Goal: Task Accomplishment & Management: Manage account settings

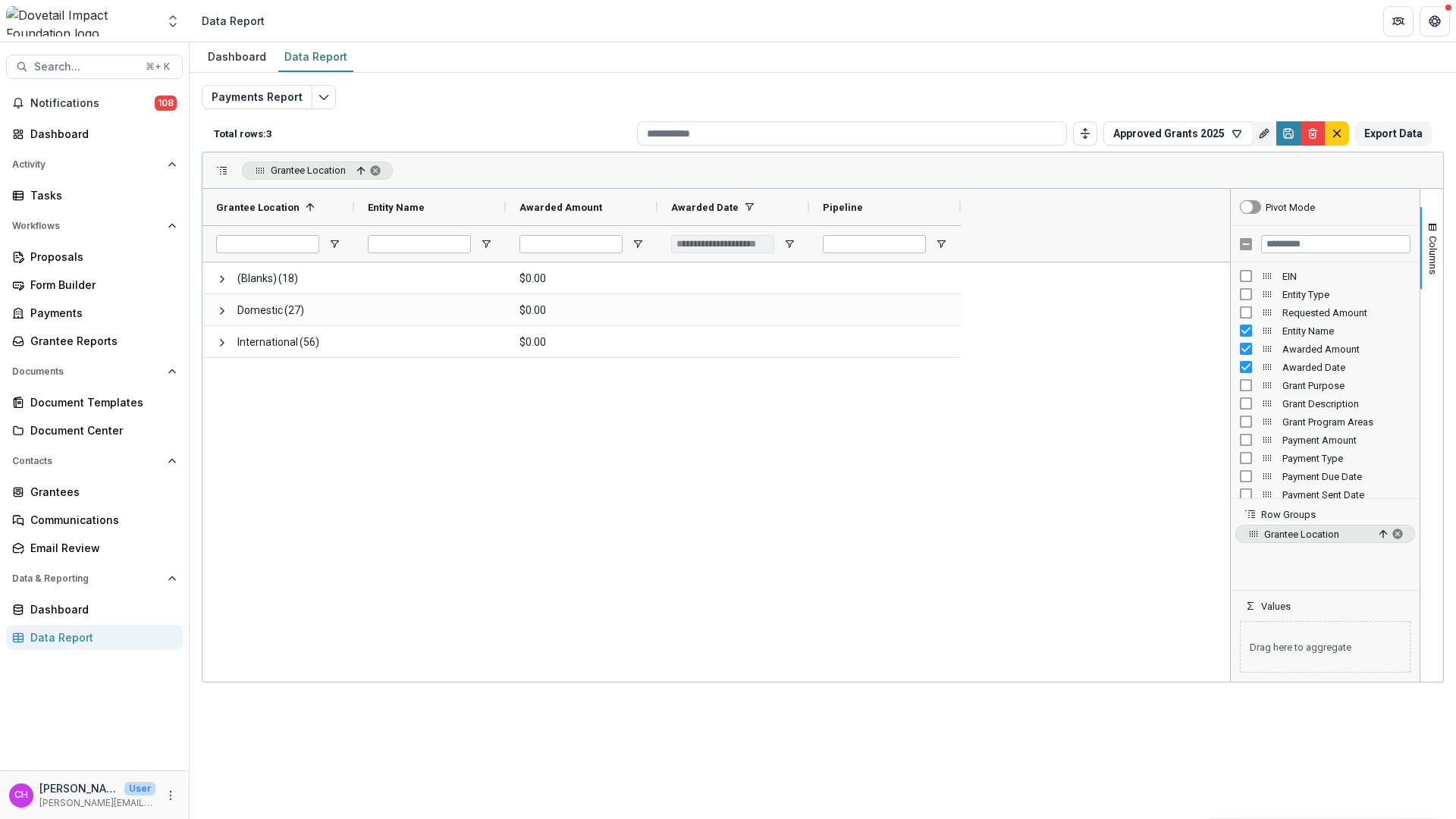
click at [635, 386] on div "(Blanks) (18) $0.00 Domestic (27) $0.00 International (56) $0.00" at bounding box center [716, 471] width 1027 height 419
click at [1163, 147] on div "Total rows: 3 Approved Grants 2025 Personal Filters Team Filters Temelio Filter…" at bounding box center [823, 133] width 1242 height 36
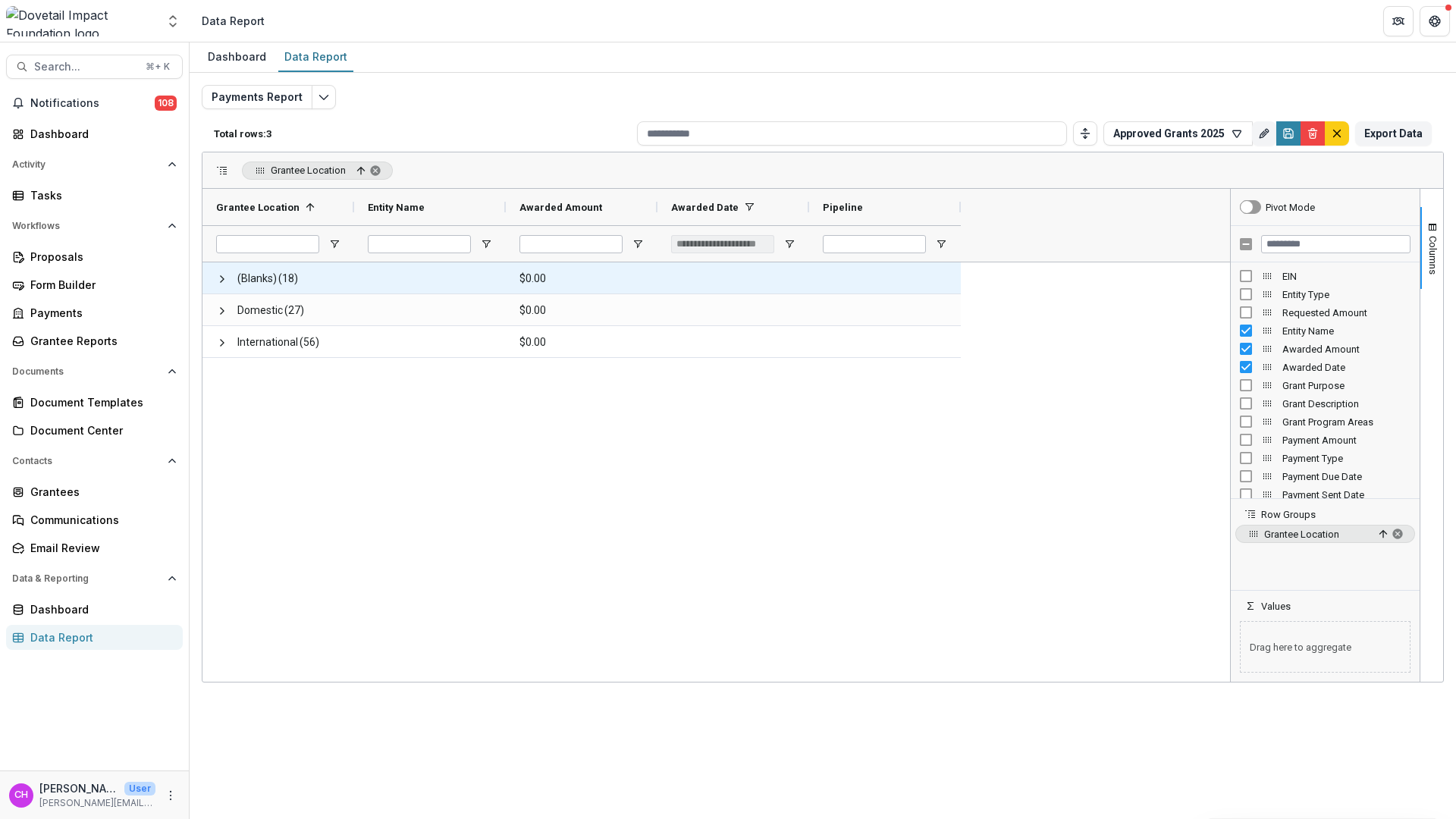
click at [281, 284] on span "(18)" at bounding box center [288, 278] width 20 height 31
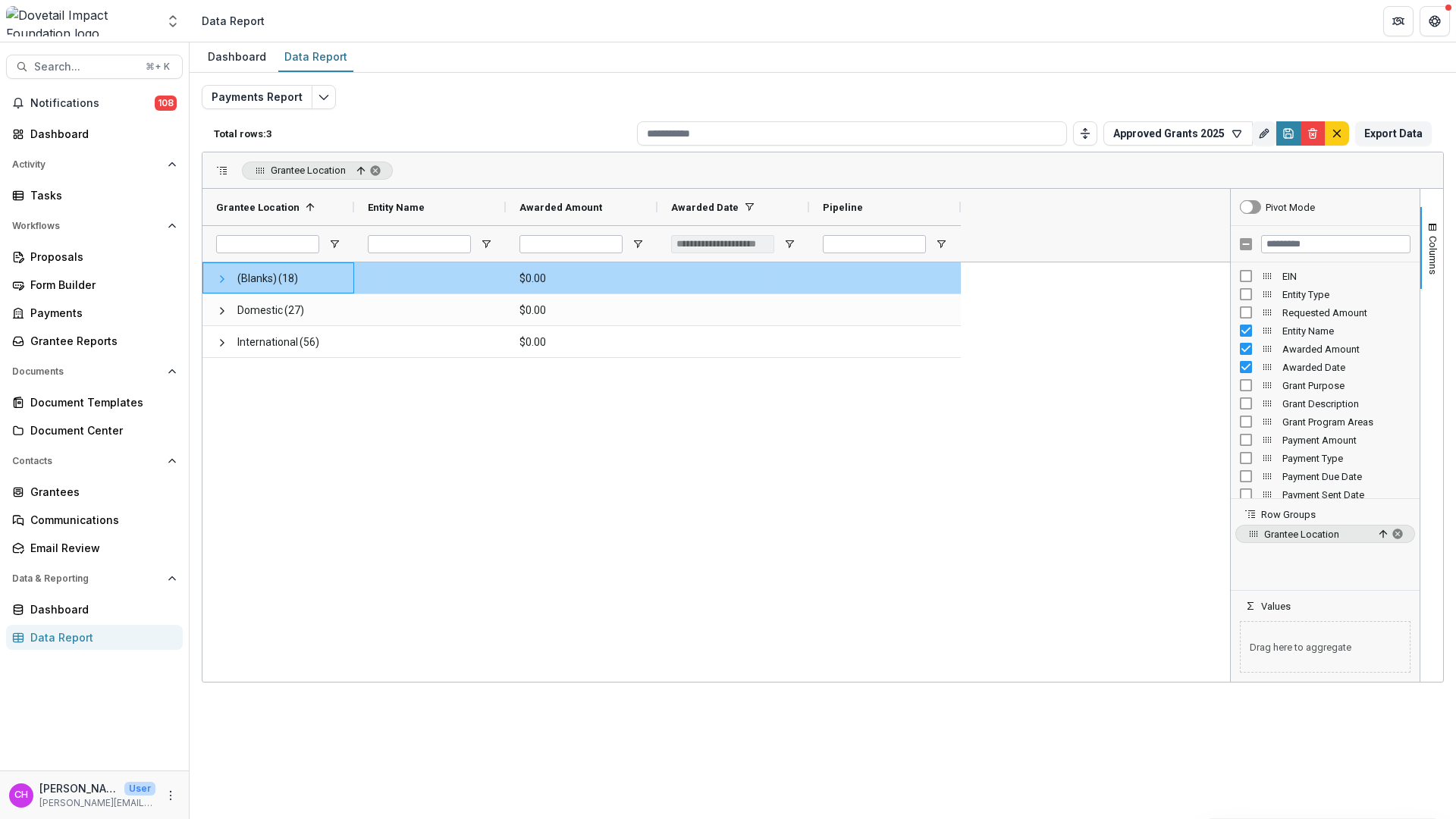
click at [219, 278] on span at bounding box center [222, 279] width 12 height 12
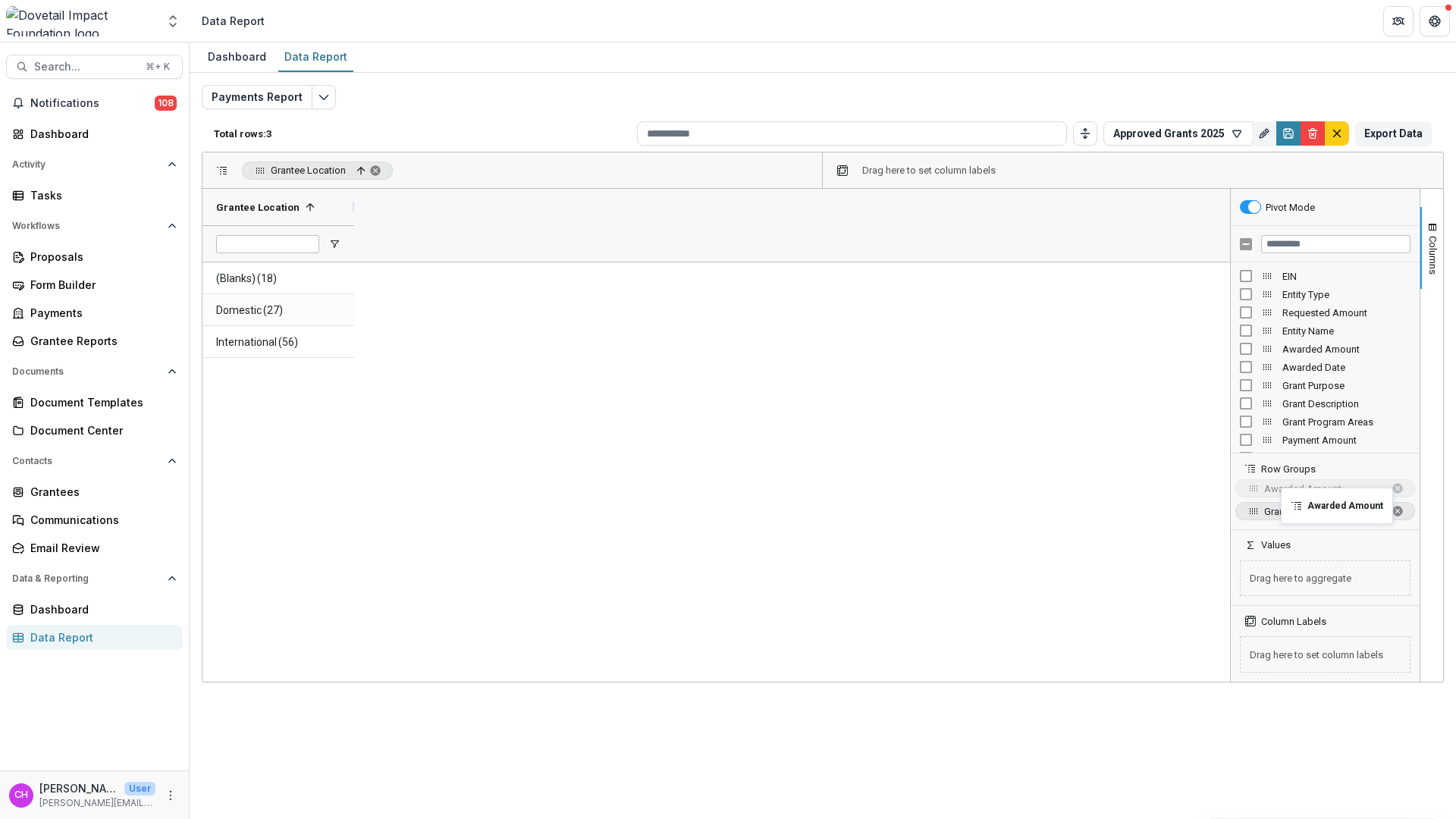
drag, startPoint x: 1265, startPoint y: 347, endPoint x: 1289, endPoint y: 497, distance: 151.9
drag, startPoint x: 1252, startPoint y: 485, endPoint x: 1255, endPoint y: 587, distance: 102.0
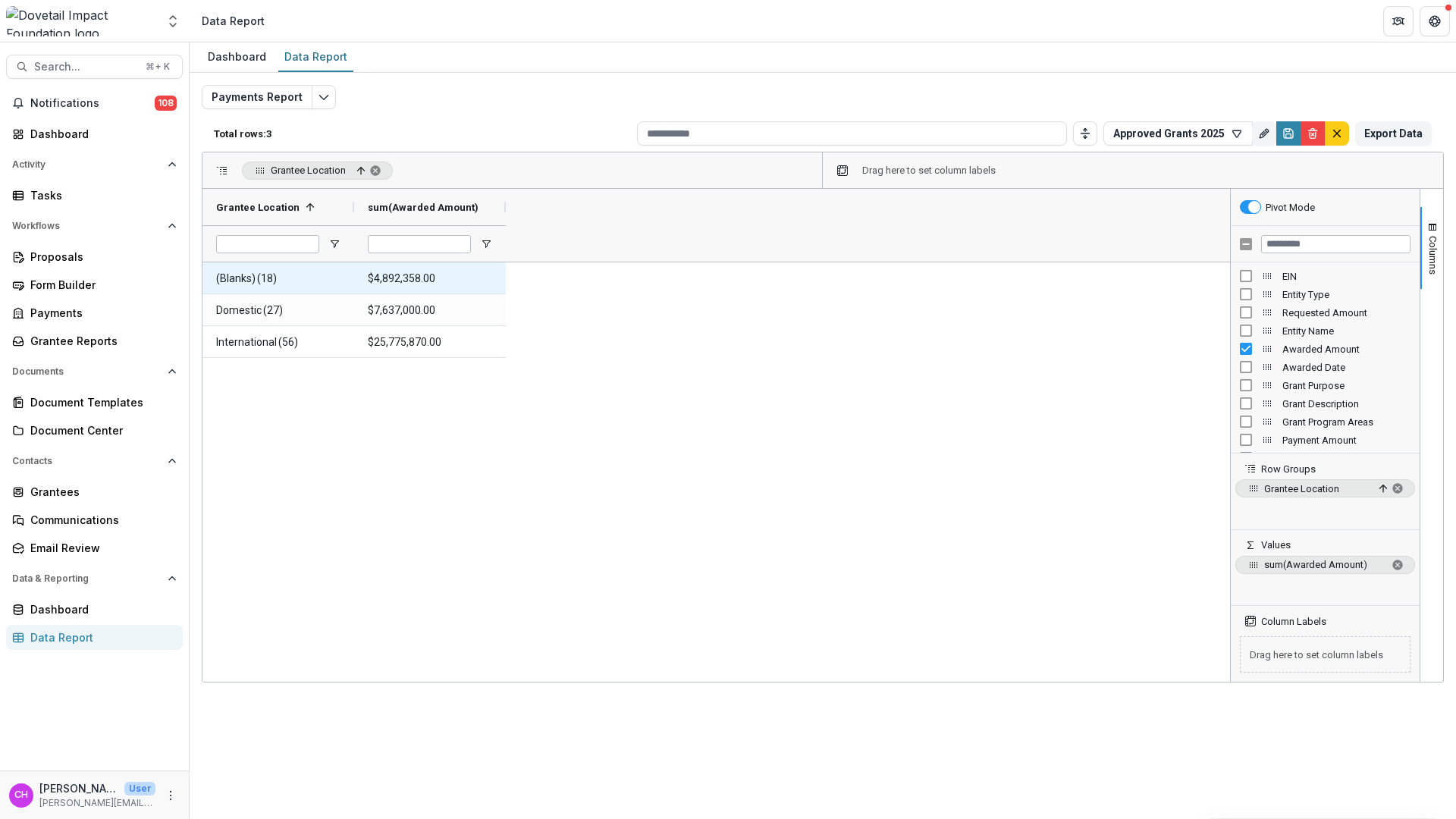
click at [272, 280] on span "(18)" at bounding box center [267, 278] width 20 height 31
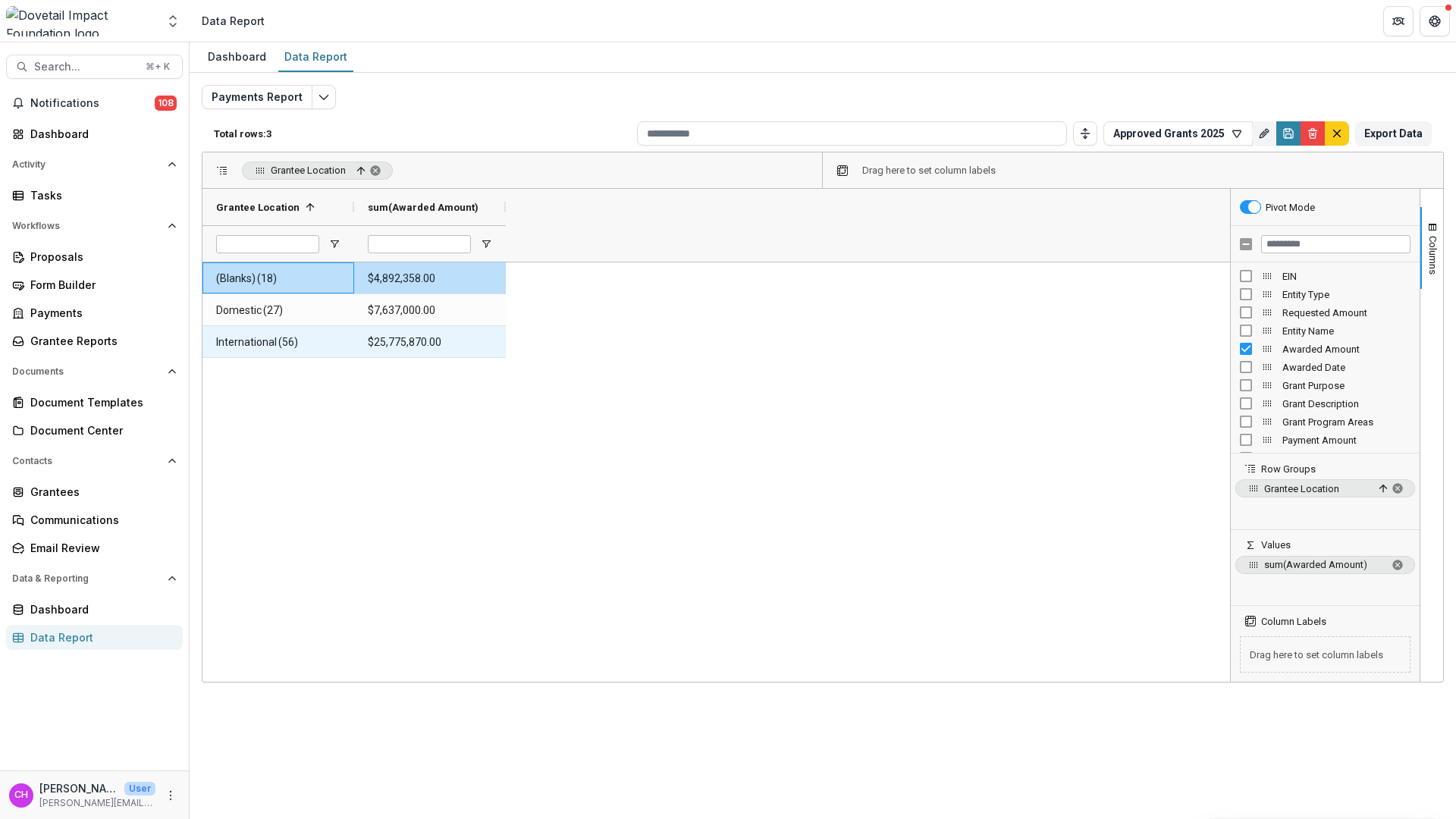
click at [459, 348] on Amount-76969 "$25,775,870.00" at bounding box center [430, 342] width 124 height 31
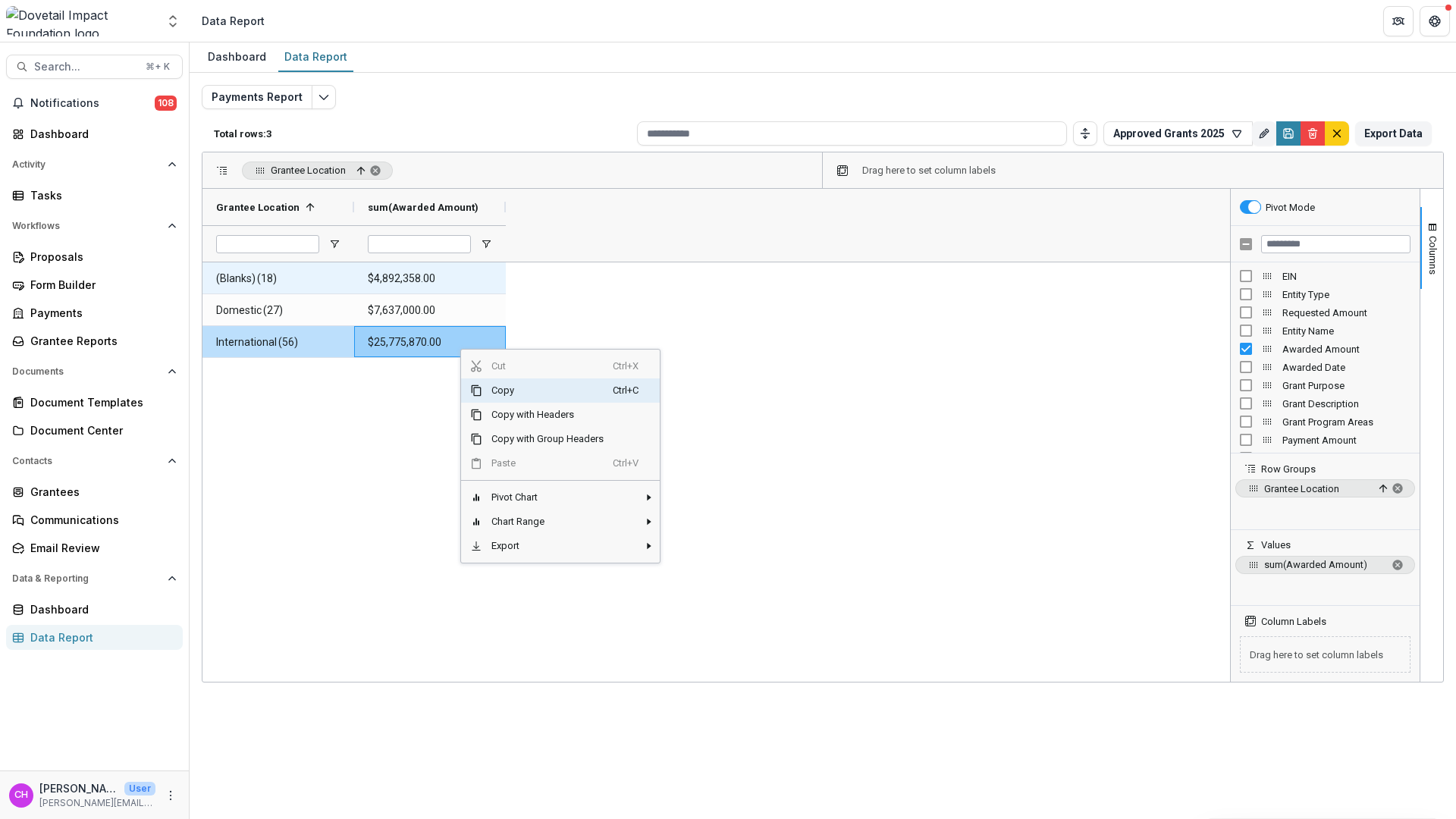
click at [256, 290] on span "(Blanks) (18)" at bounding box center [278, 278] width 124 height 31
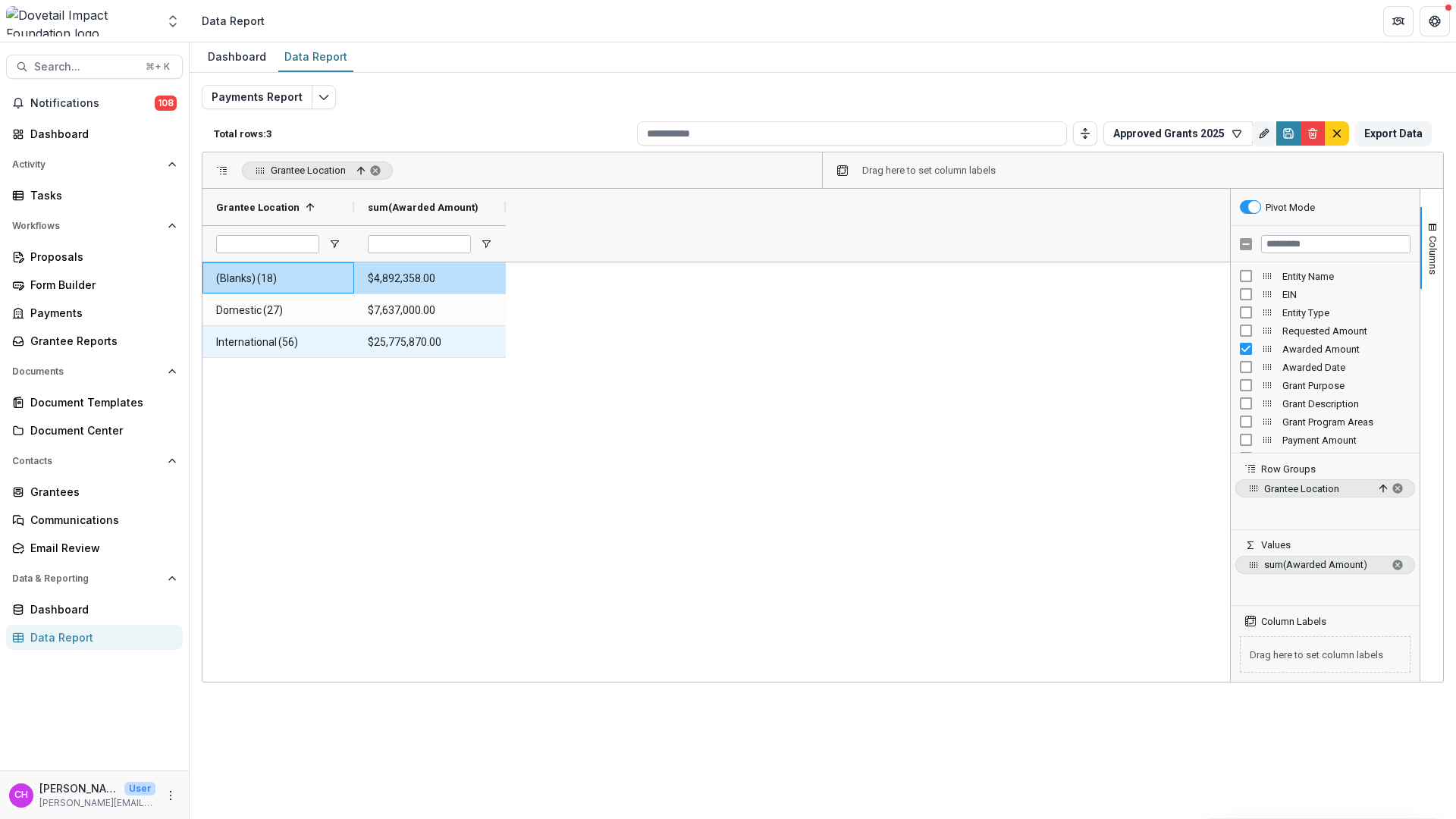
click at [389, 331] on Amount-76969 "$25,775,870.00" at bounding box center [430, 342] width 124 height 31
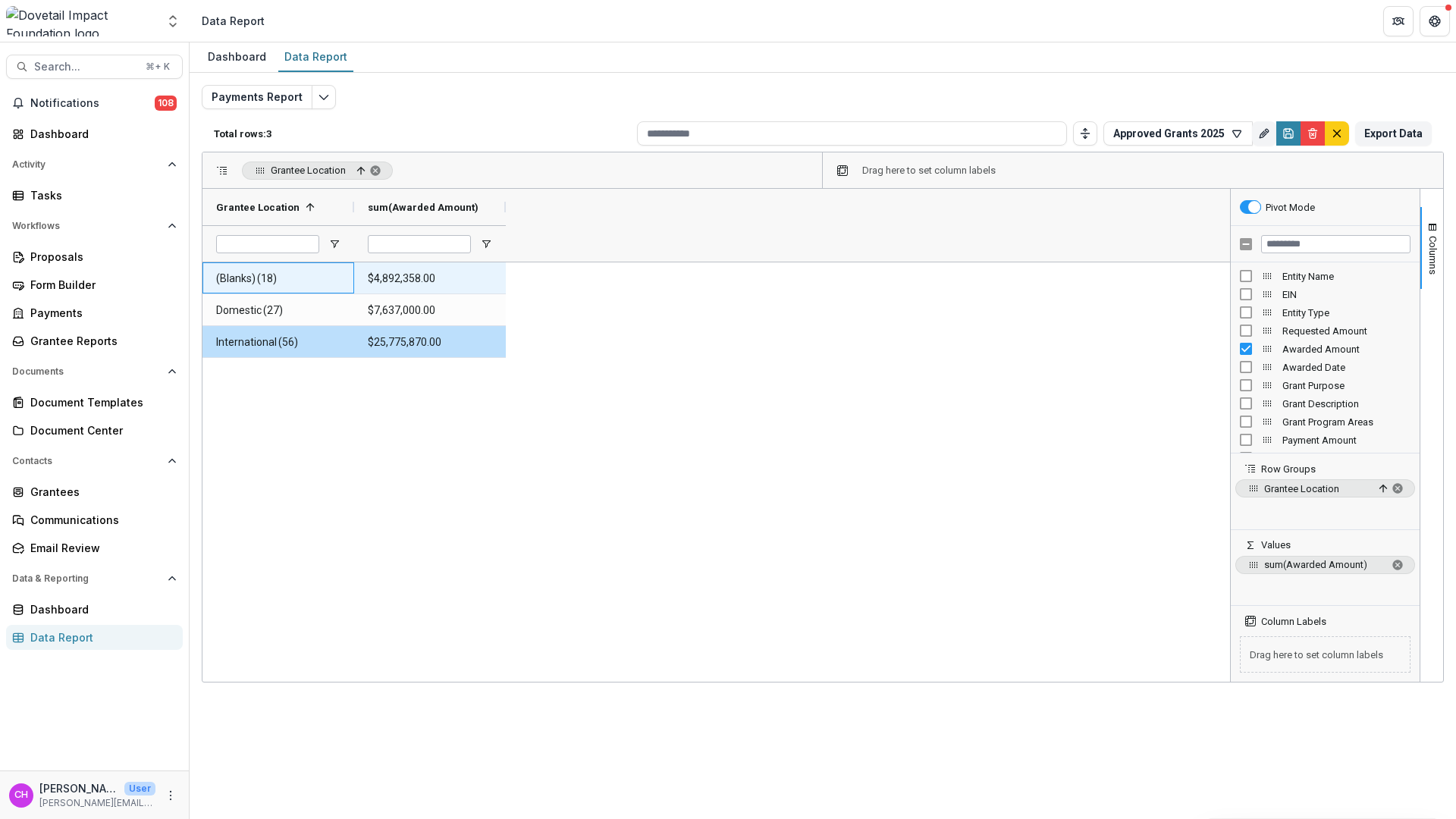
click at [278, 281] on span "(Blanks) (18)" at bounding box center [278, 278] width 124 height 31
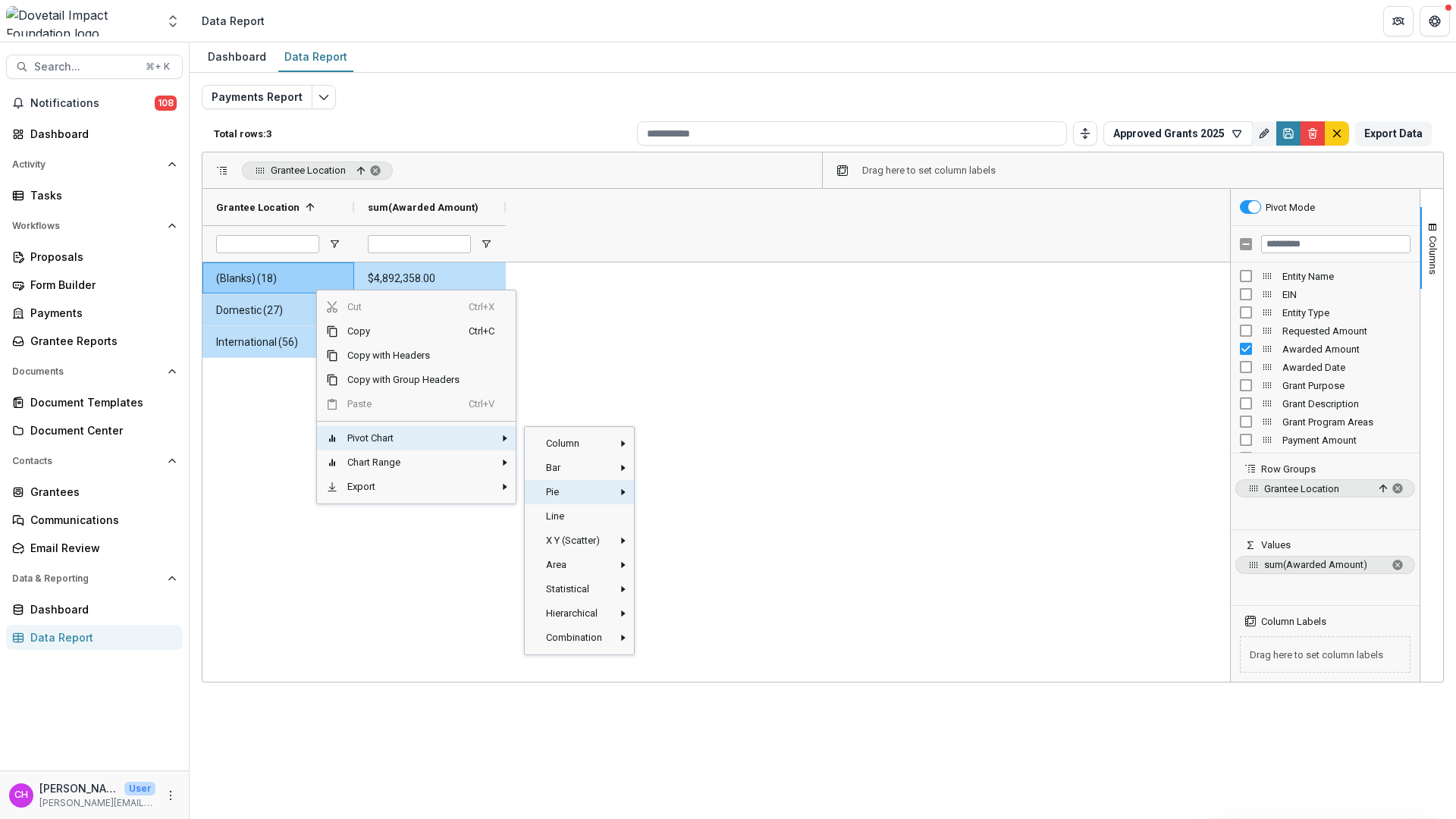
click at [595, 466] on span "Bar" at bounding box center [575, 468] width 76 height 24
click at [688, 470] on span "Grouped‎" at bounding box center [688, 473] width 83 height 24
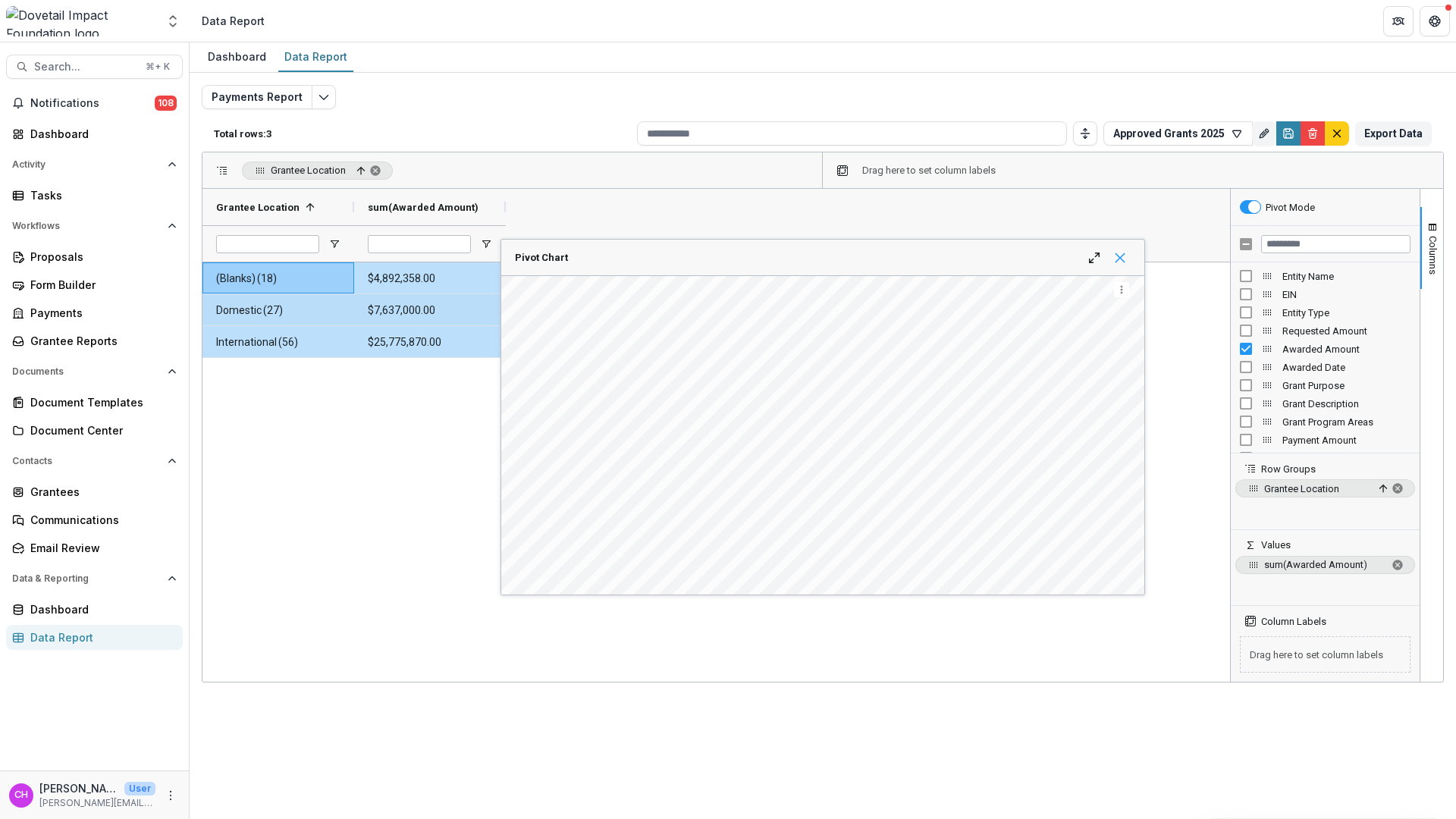
drag, startPoint x: 1106, startPoint y: 256, endPoint x: 1116, endPoint y: 256, distance: 10.0
click at [1107, 256] on div "Pivot Chart" at bounding box center [1104, 257] width 51 height 12
click at [1117, 256] on span "Pivot Chart" at bounding box center [1119, 257] width 12 height 12
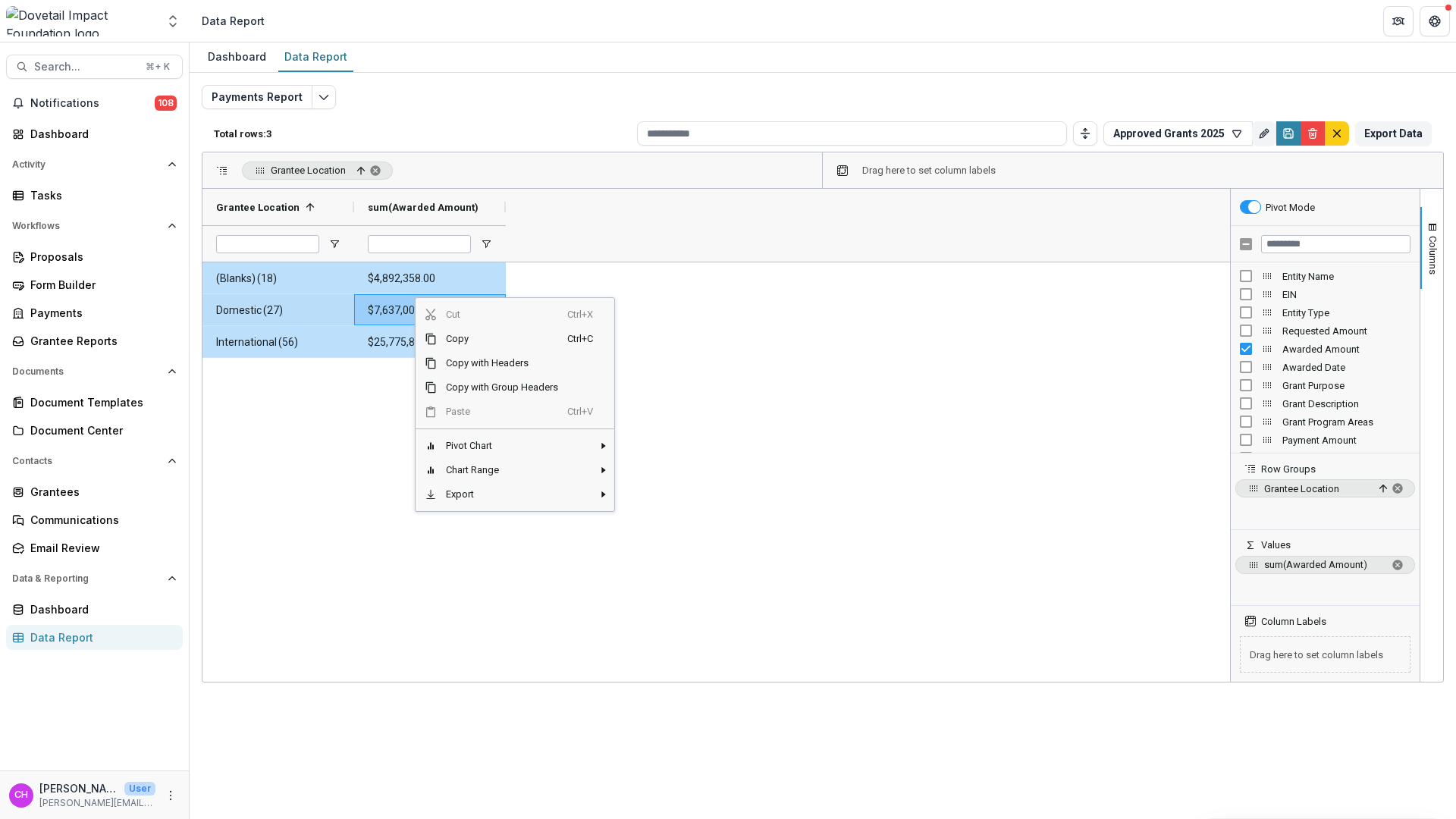
click at [695, 247] on div "Grantee Location 1 sum(Awarded Amount)" at bounding box center [716, 225] width 1027 height 73
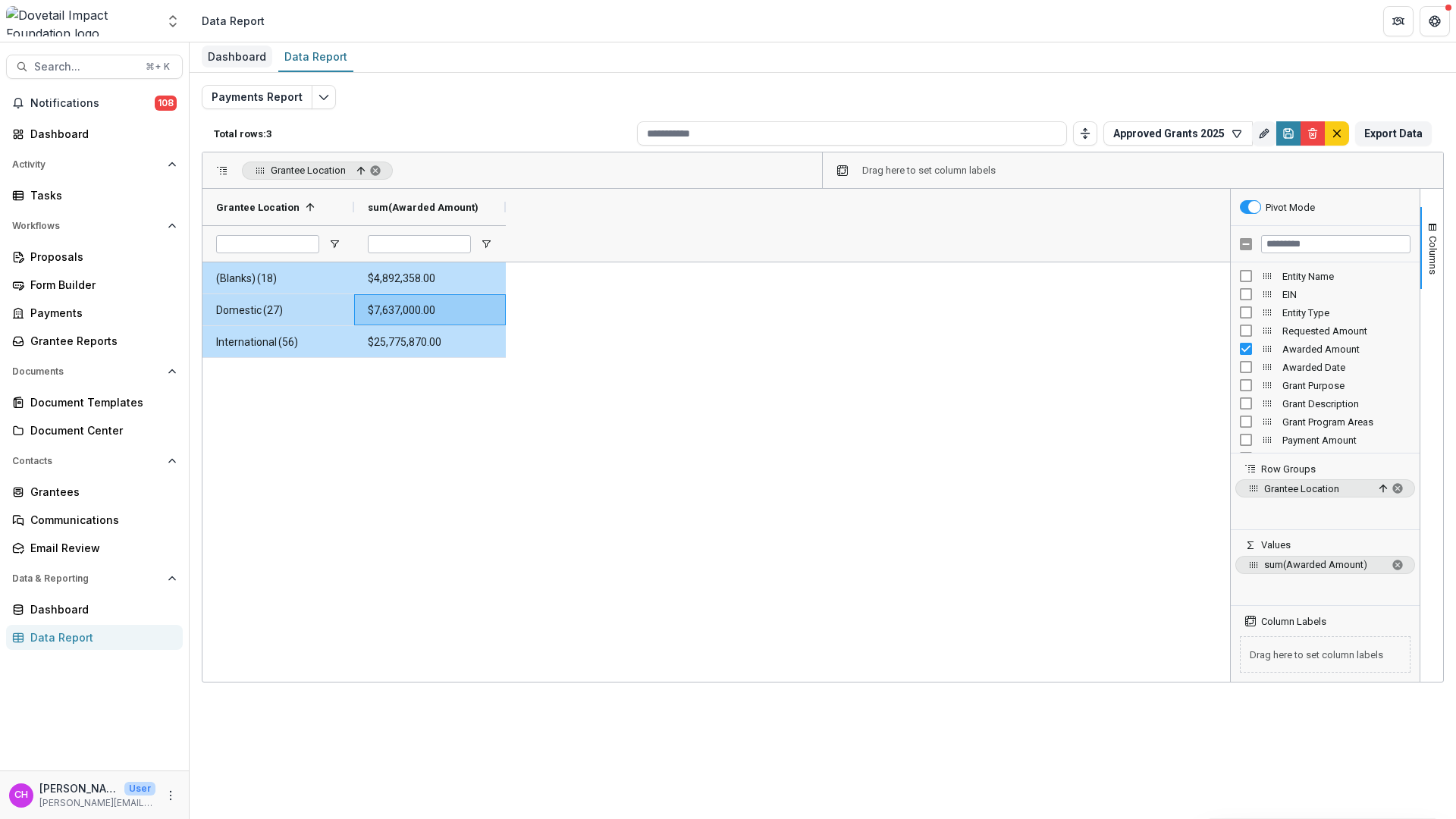
click at [239, 58] on div "Dashboard" at bounding box center [237, 56] width 71 height 22
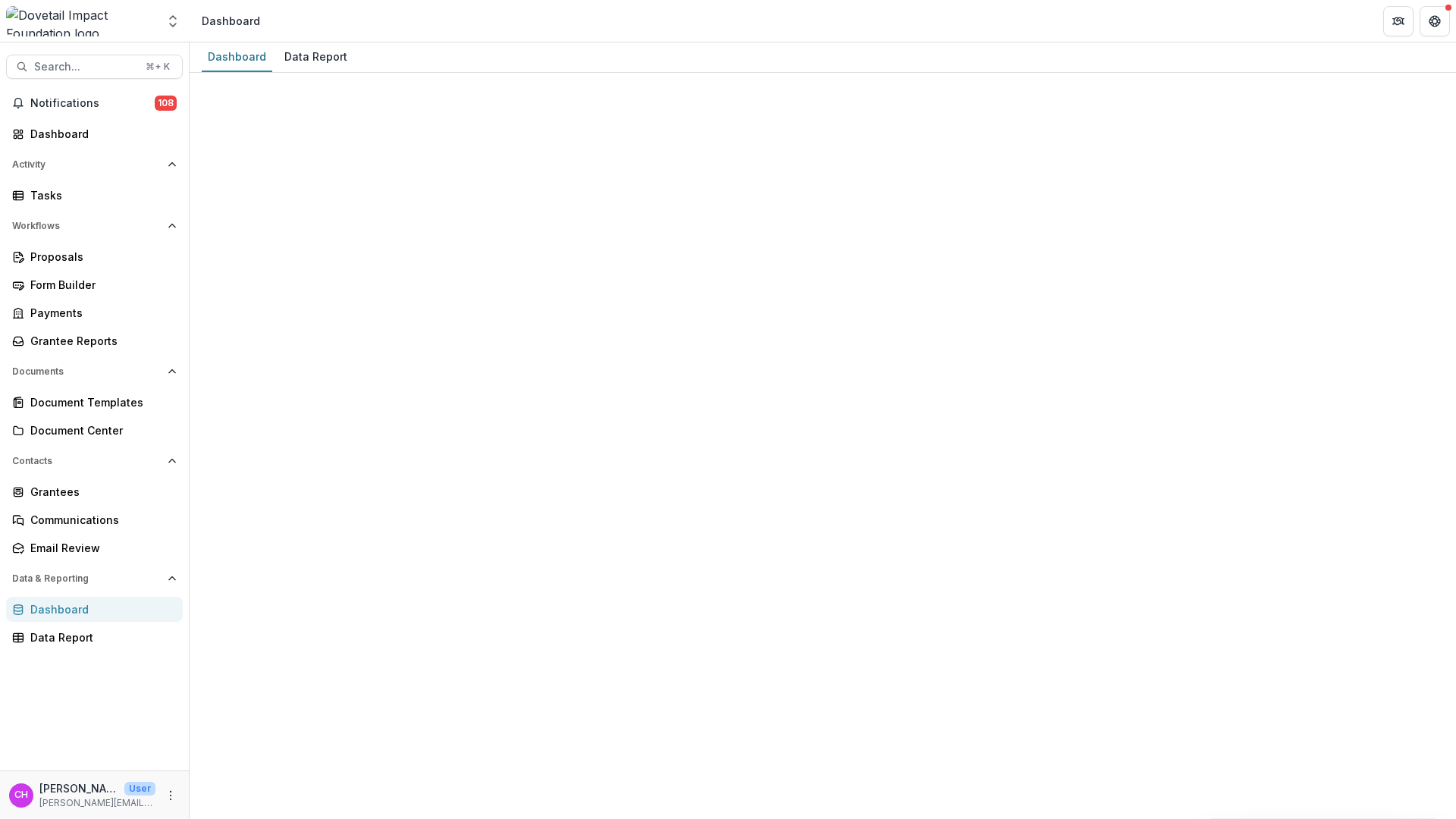
select select "**********"
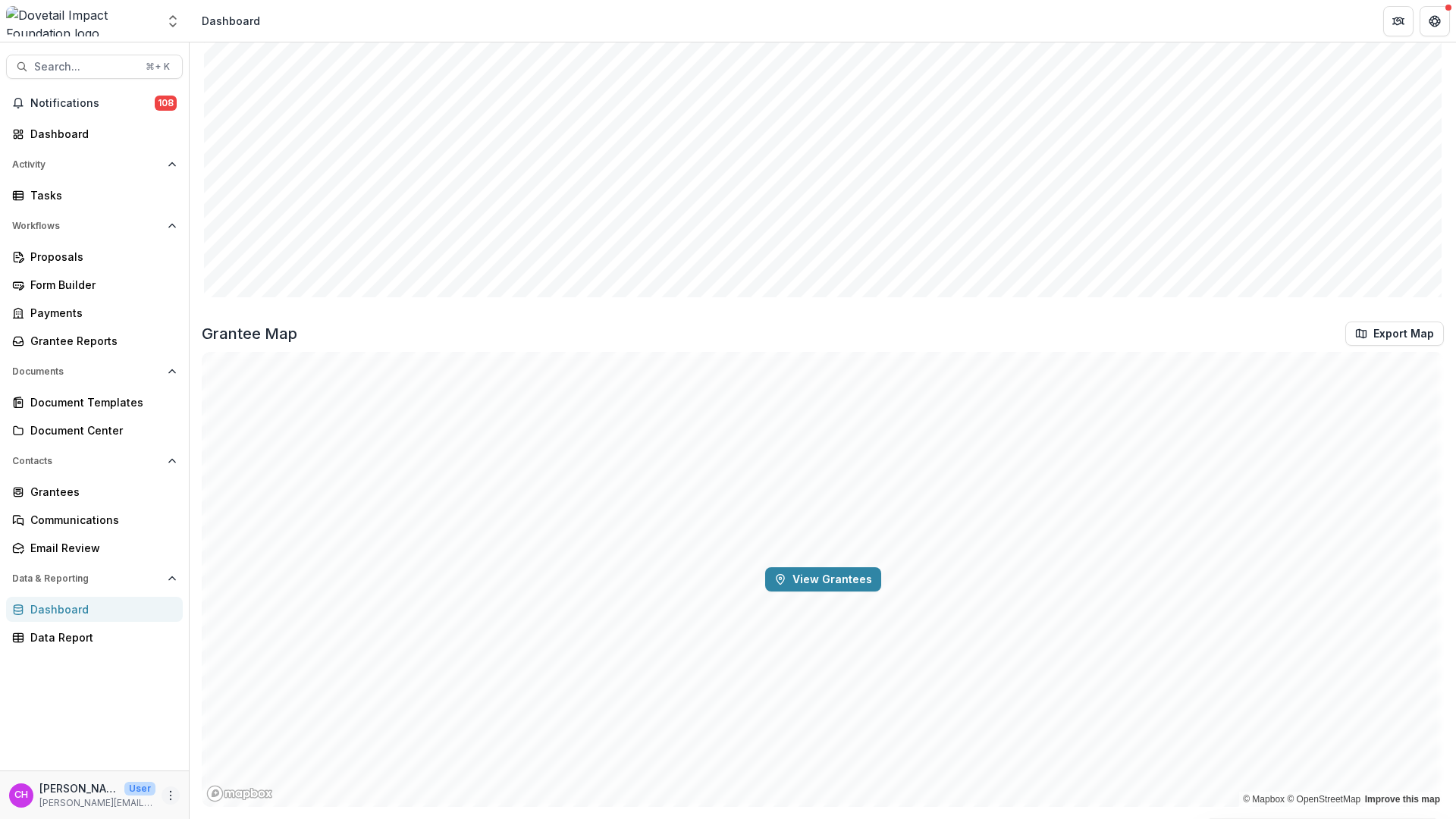
click at [166, 797] on icon "More" at bounding box center [170, 795] width 12 height 12
click at [240, 763] on link "User Settings" at bounding box center [271, 763] width 162 height 25
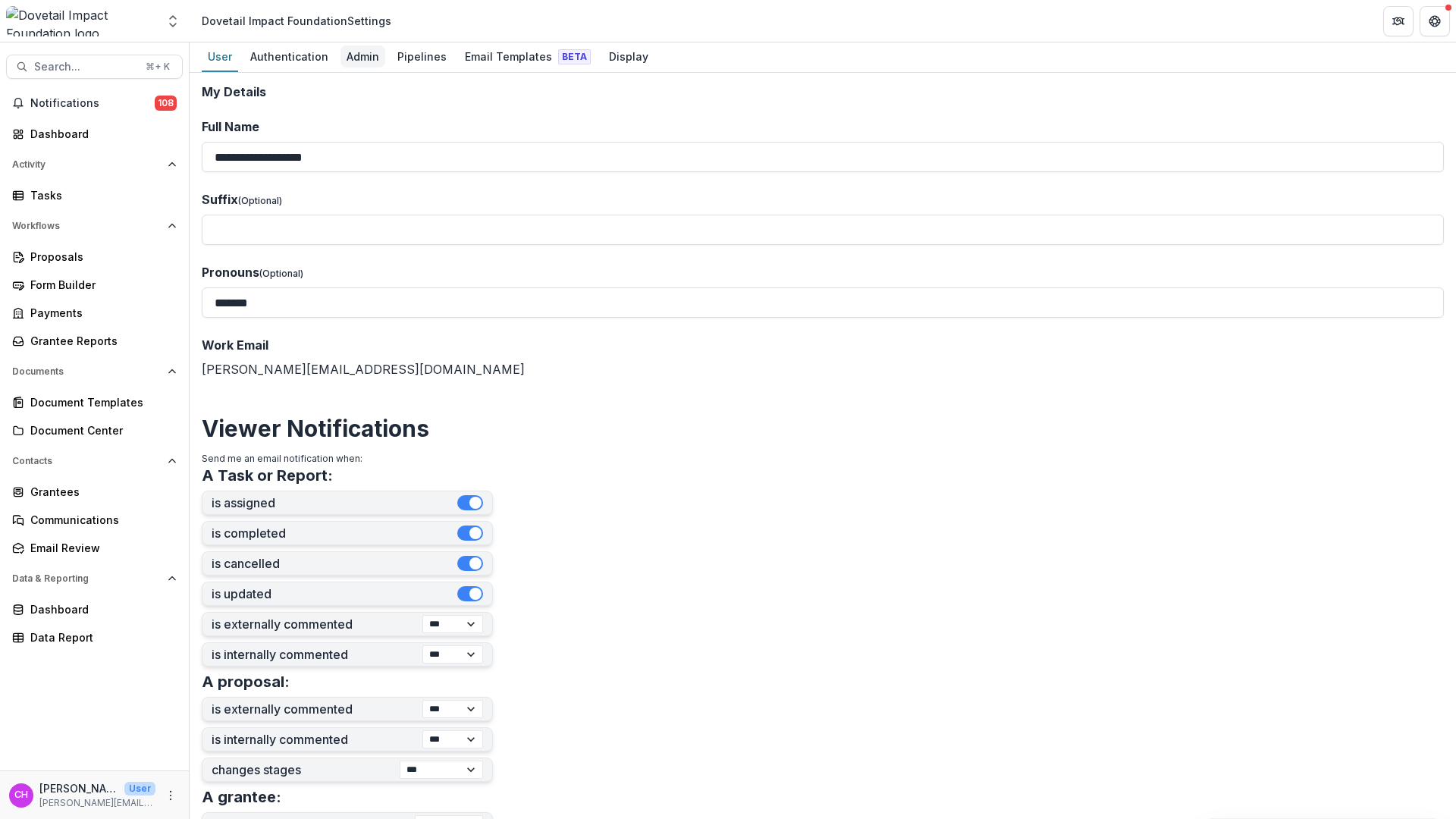
click at [360, 55] on div "Admin" at bounding box center [363, 56] width 45 height 22
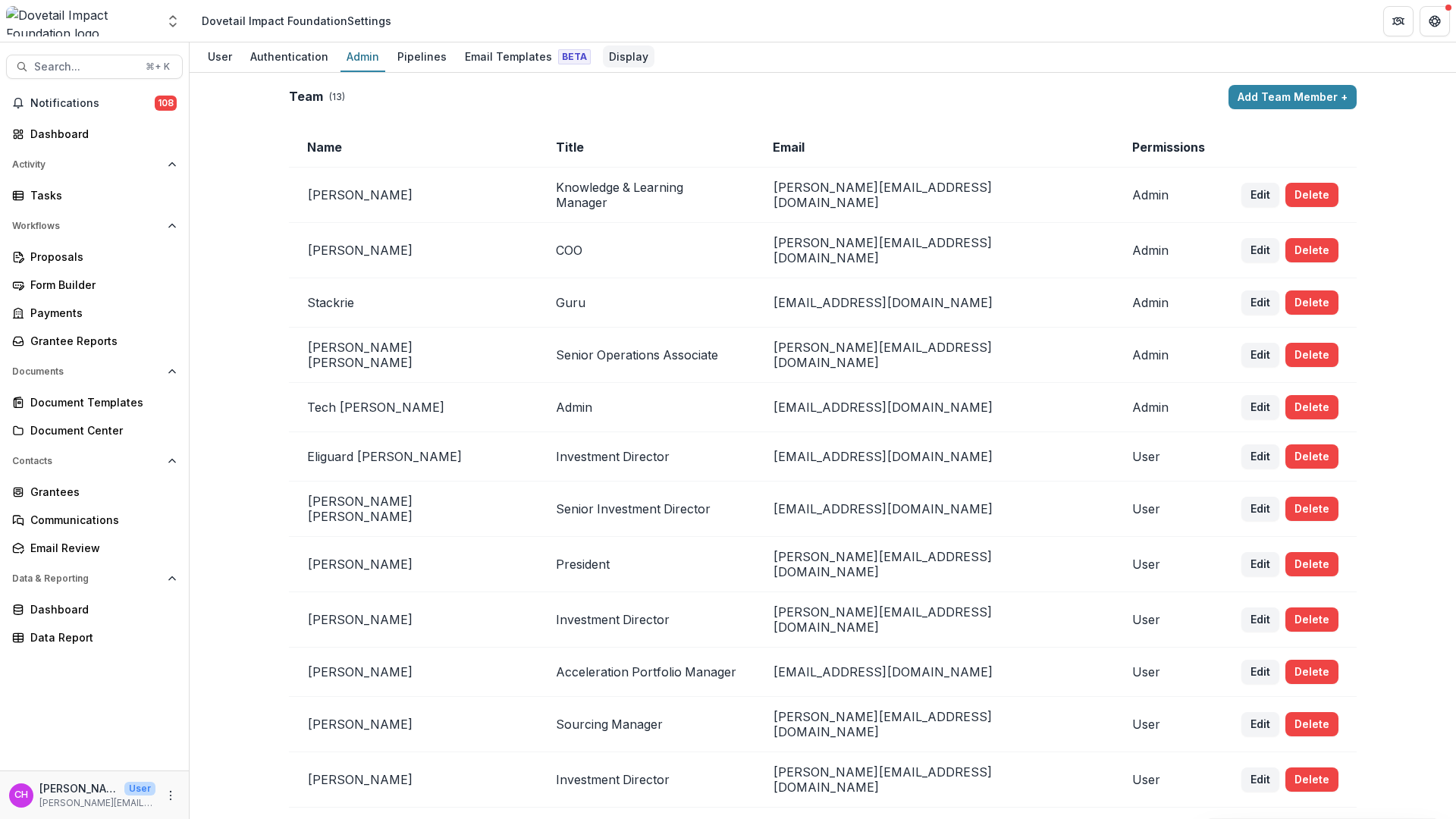
click at [623, 56] on div "Display" at bounding box center [628, 56] width 51 height 22
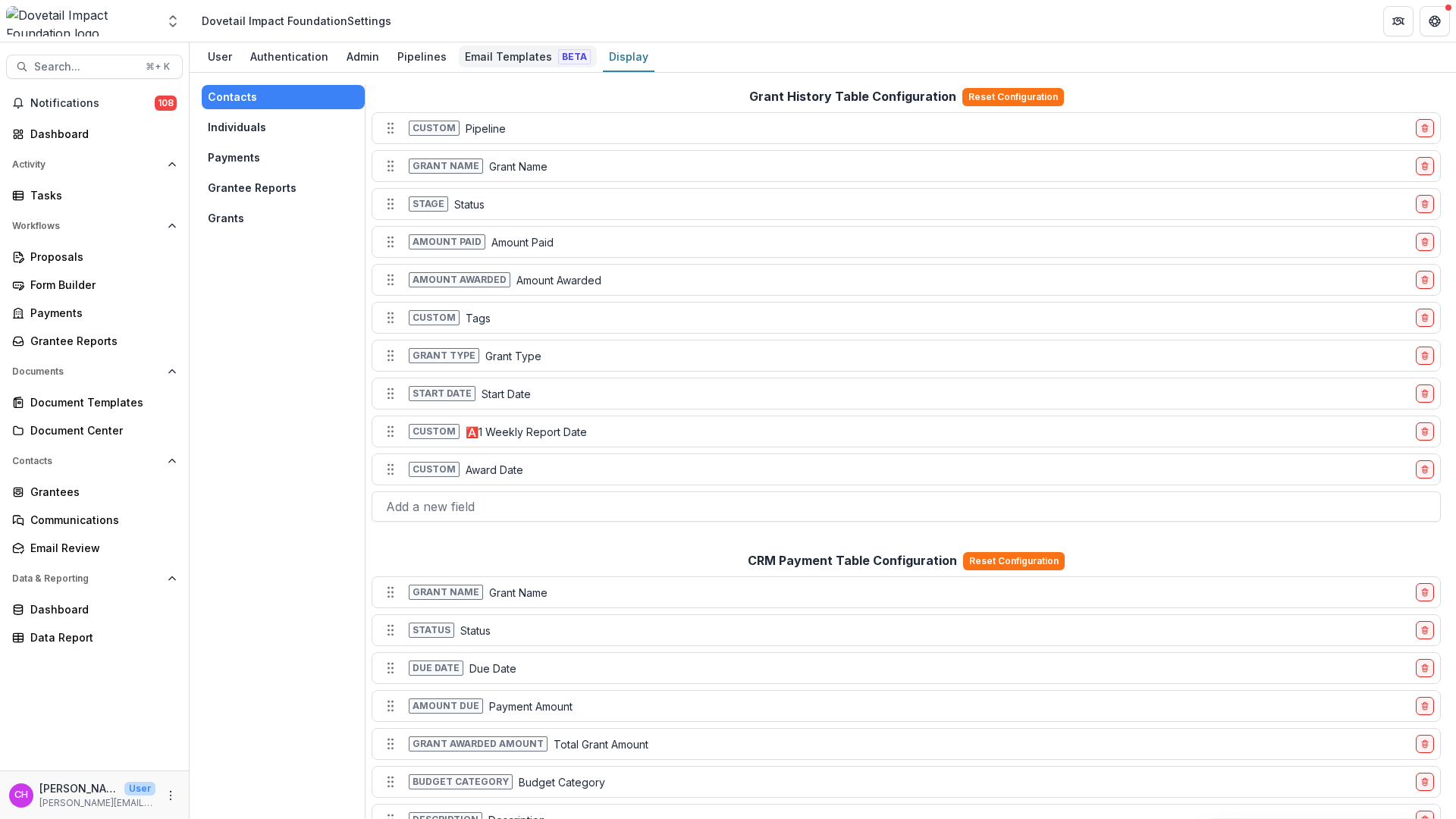
click at [538, 62] on div "Email Templates Beta" at bounding box center [527, 56] width 138 height 22
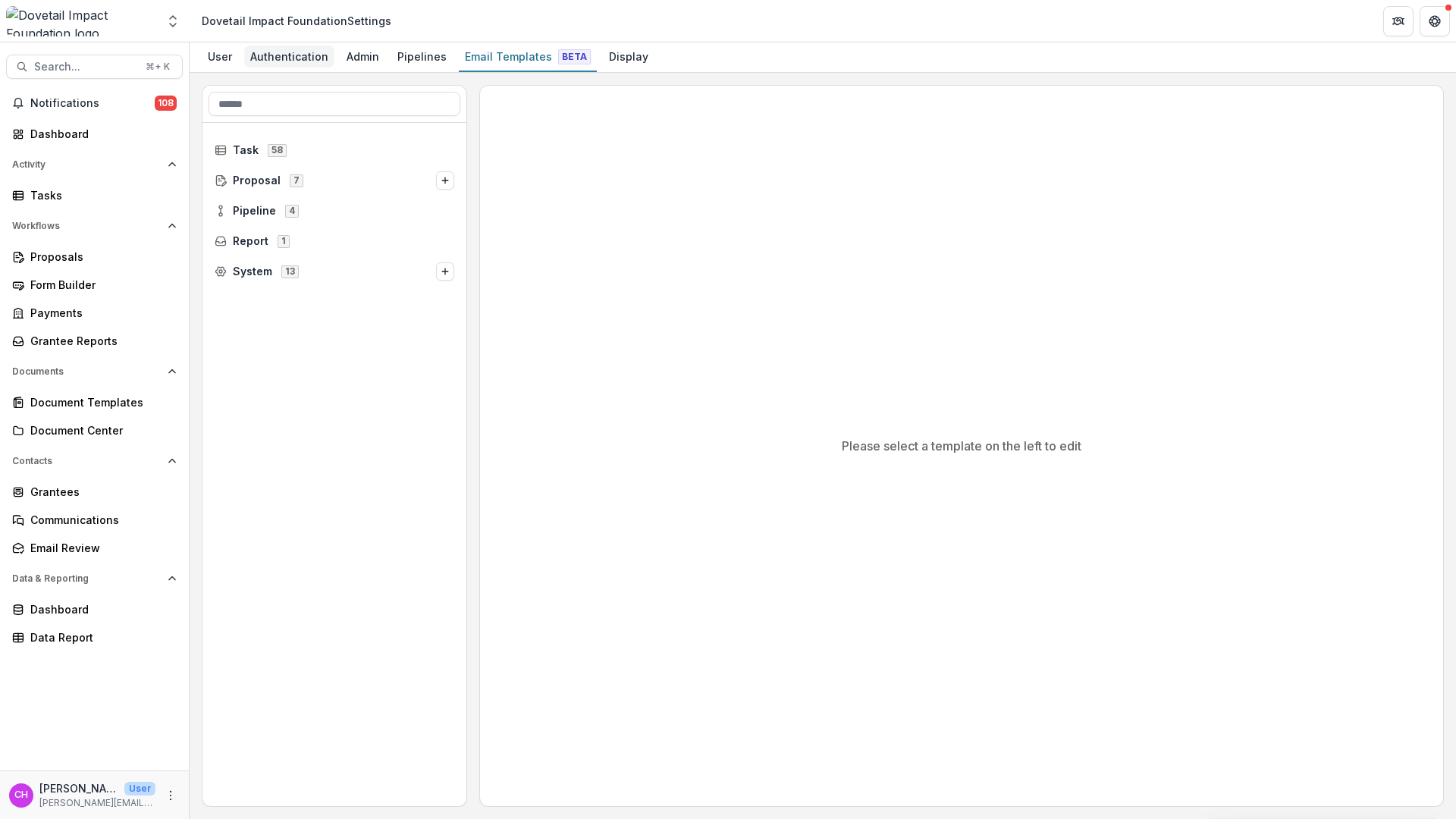
click at [289, 54] on div "Authentication" at bounding box center [289, 56] width 91 height 22
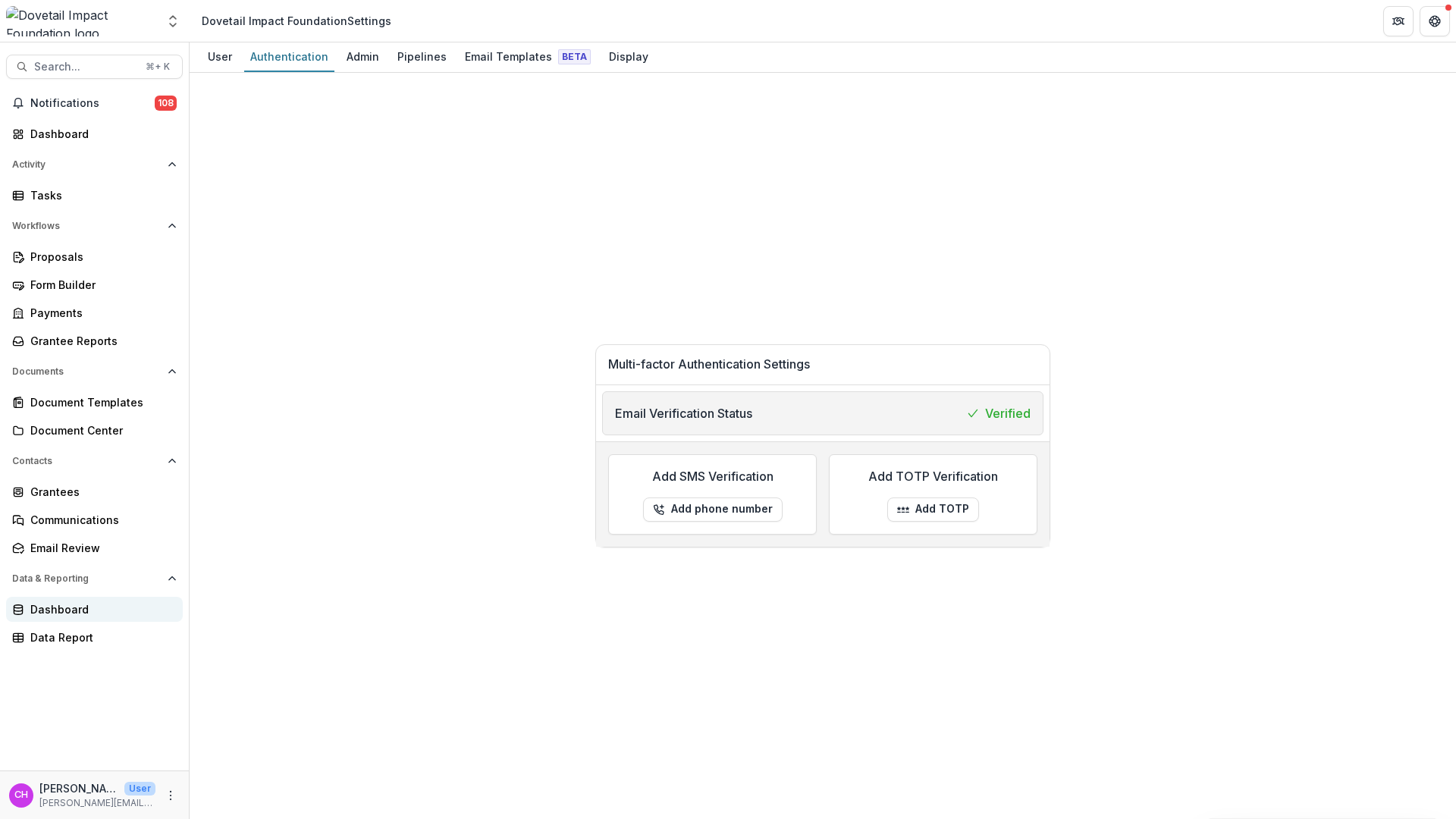
click at [97, 604] on div "Dashboard" at bounding box center [100, 609] width 140 height 16
select select "**********"
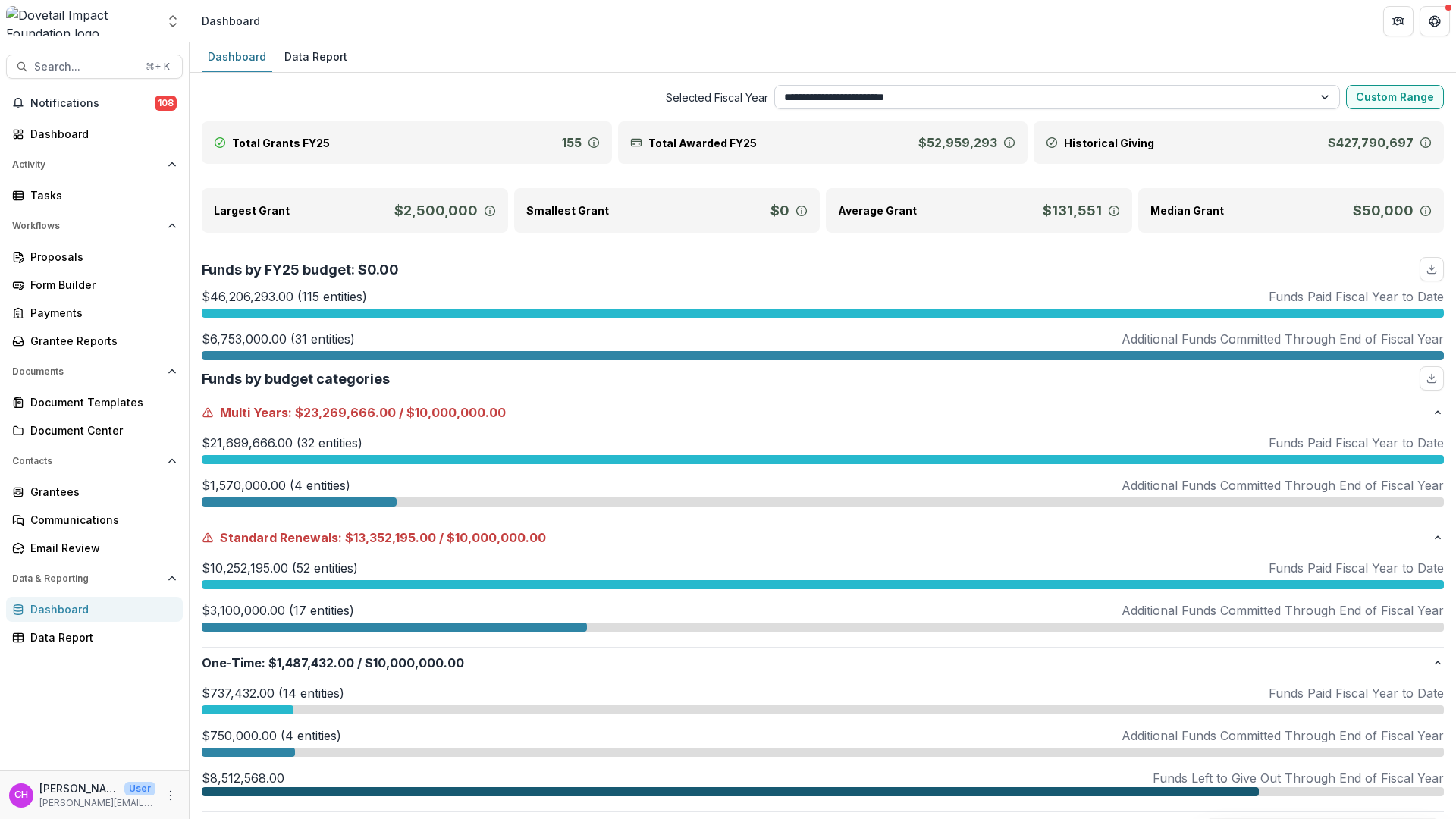
click at [1042, 104] on select "**********" at bounding box center [1057, 97] width 567 height 24
click at [1431, 275] on icon "download" at bounding box center [1431, 268] width 12 height 12
